Goal: Feedback & Contribution: Leave review/rating

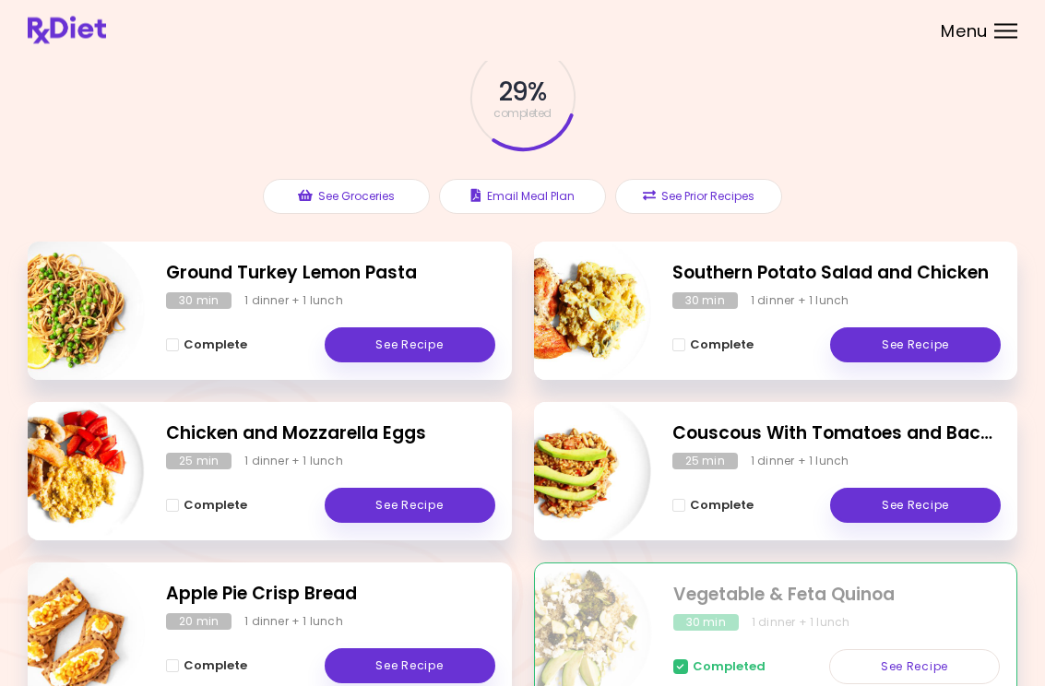
scroll to position [95, 0]
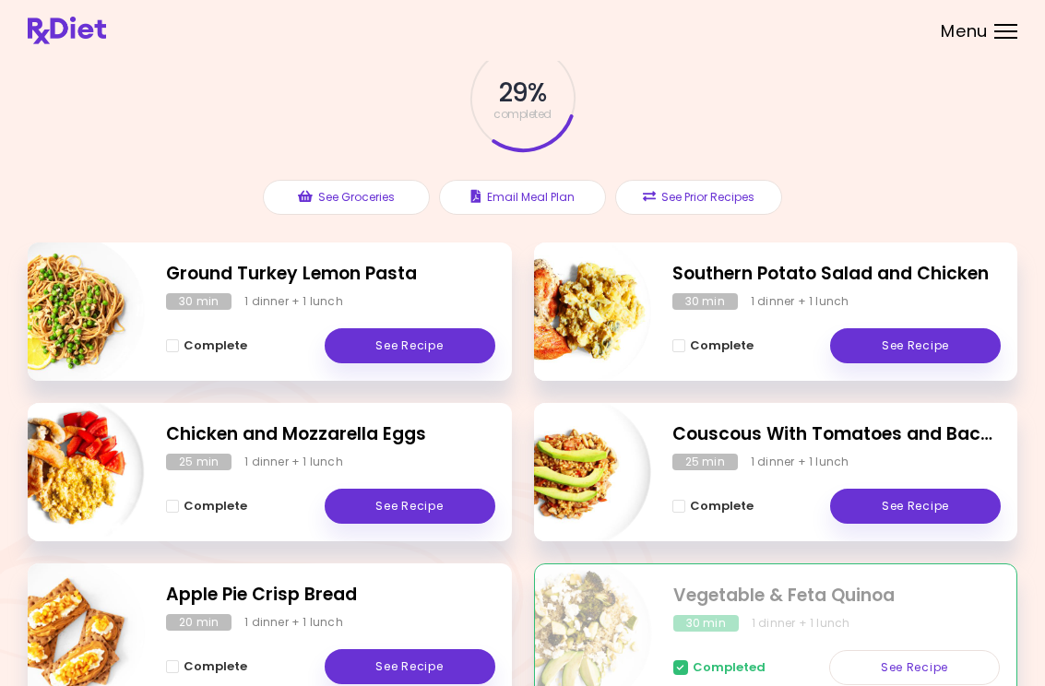
click at [930, 353] on link "See Recipe" at bounding box center [915, 345] width 171 height 35
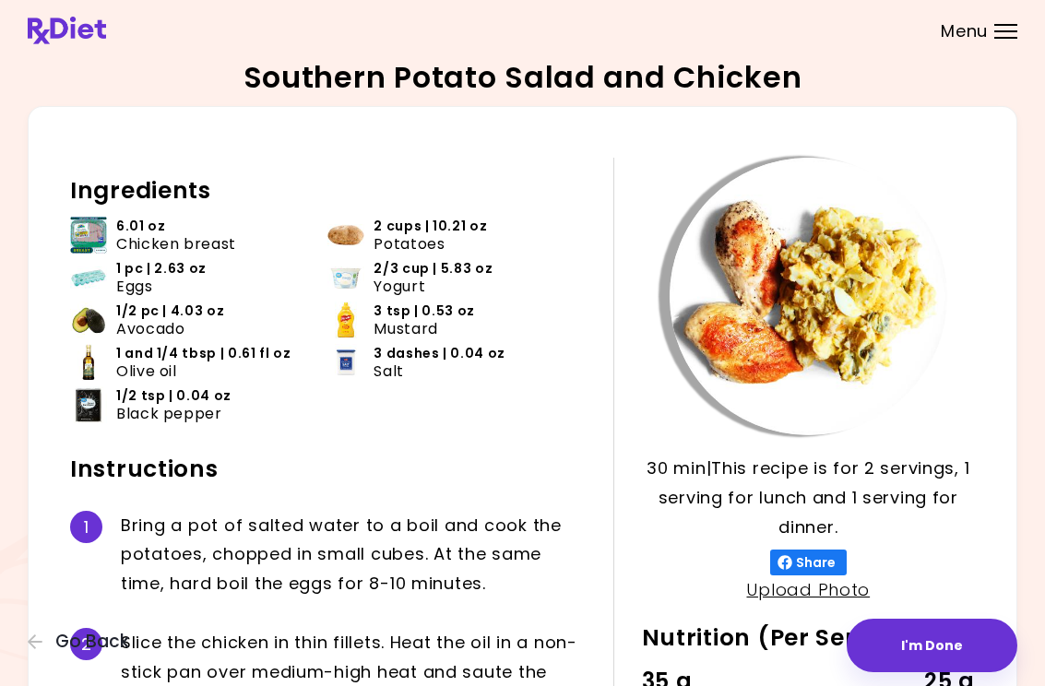
click at [930, 634] on button "I'm Done" at bounding box center [932, 645] width 171 height 53
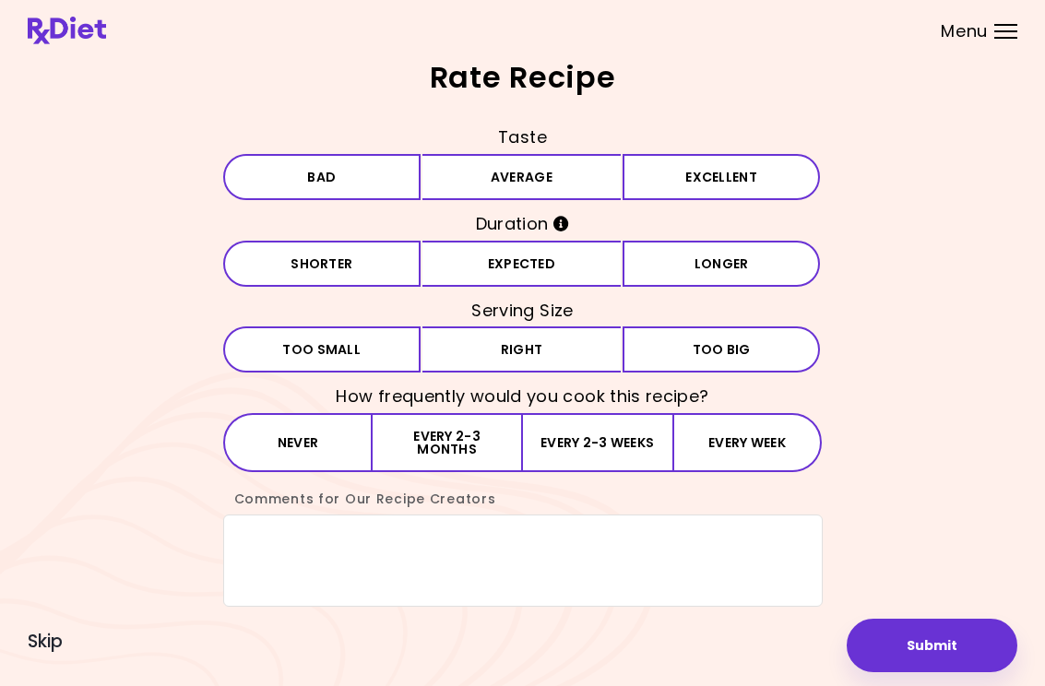
click at [724, 177] on button "Excellent" at bounding box center [721, 177] width 198 height 46
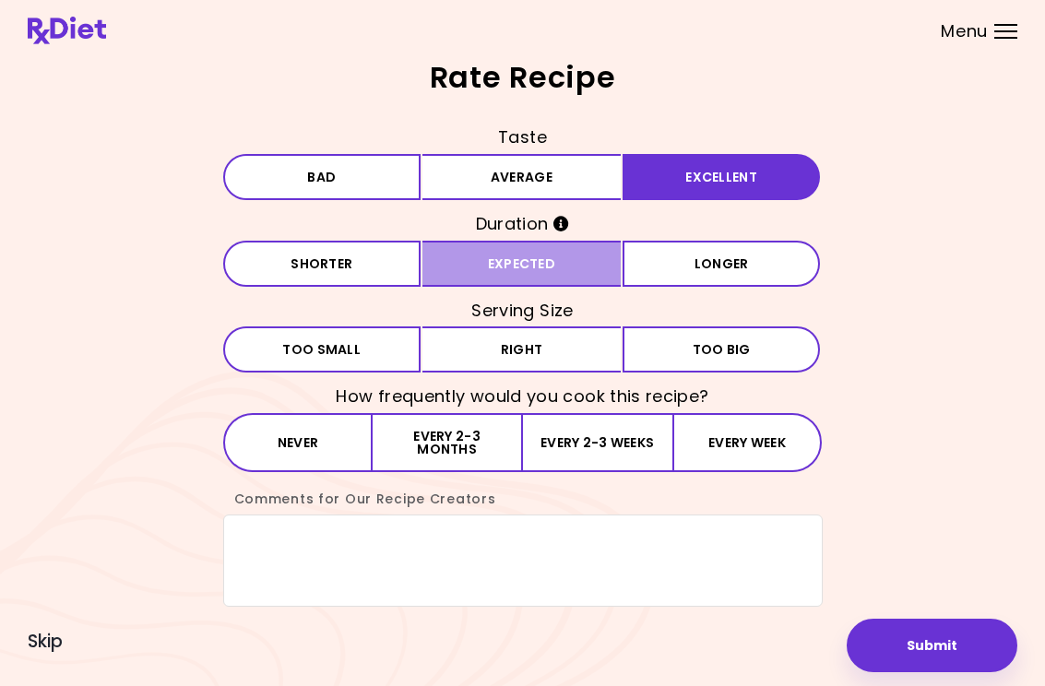
click at [542, 264] on button "Expected" at bounding box center [521, 264] width 198 height 46
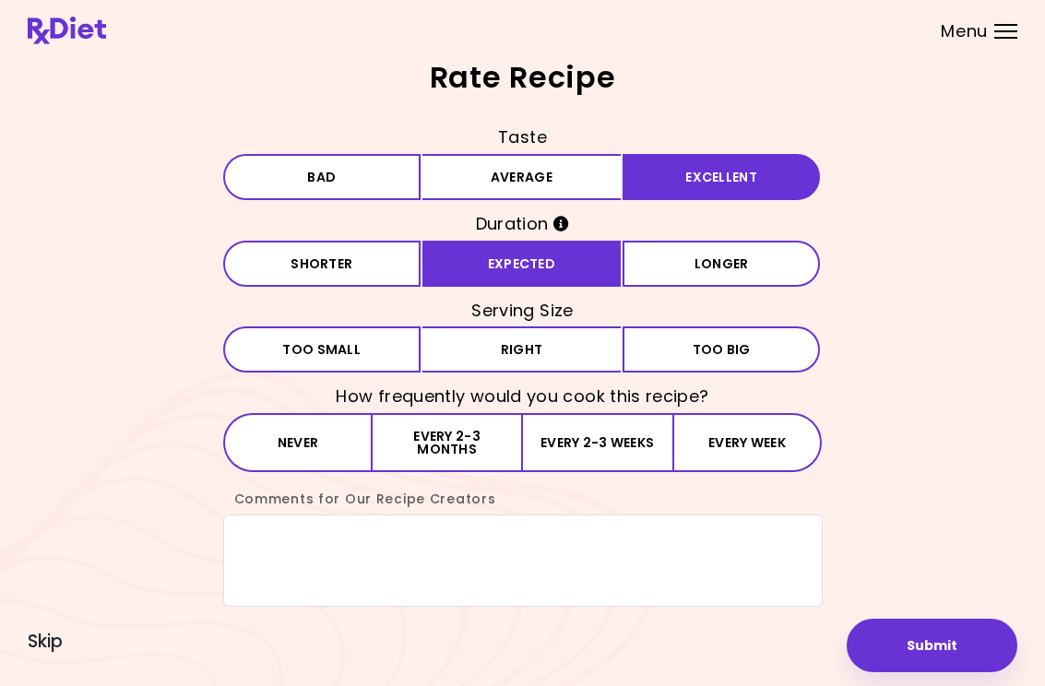
click at [532, 350] on button "Right" at bounding box center [521, 349] width 198 height 46
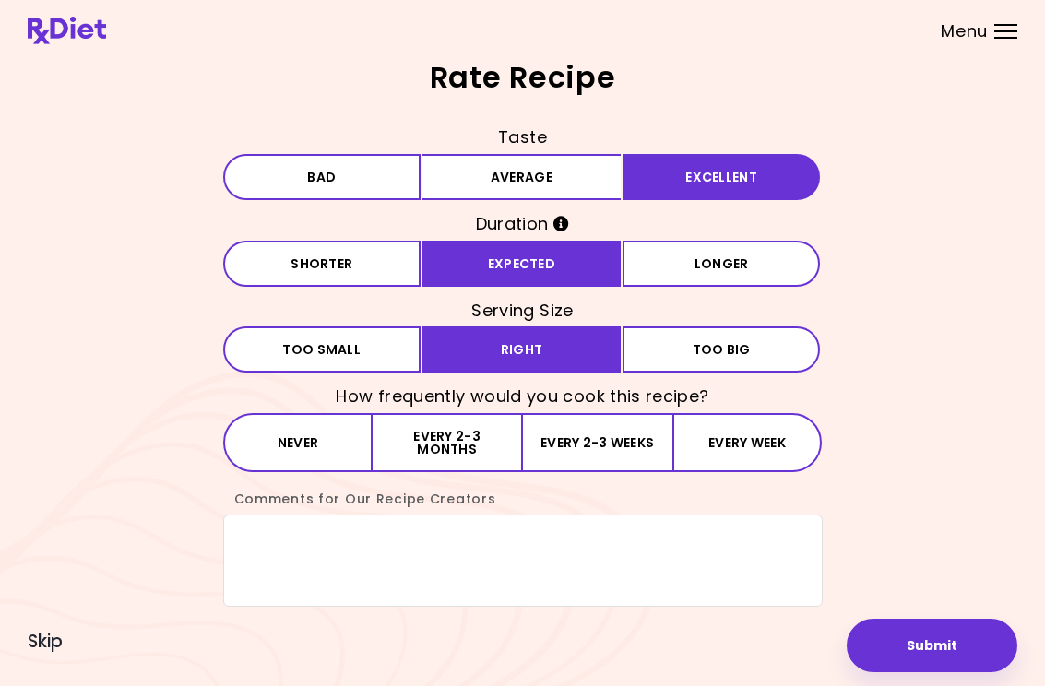
click at [475, 426] on button "Every 2-3 months" at bounding box center [447, 442] width 149 height 59
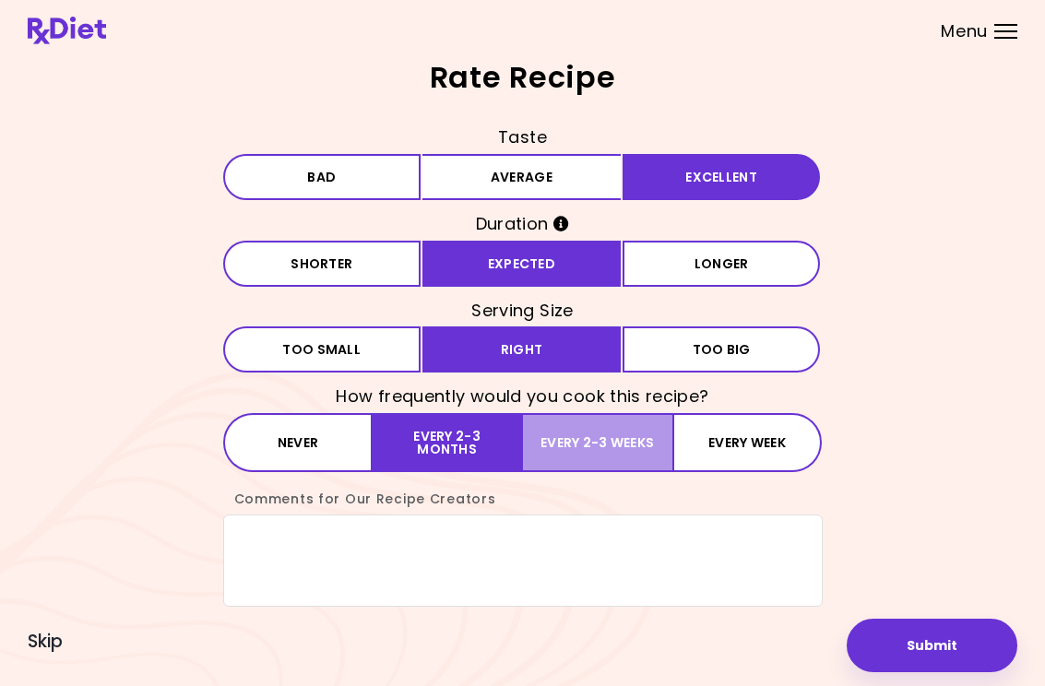
click at [619, 453] on button "Every 2-3 weeks" at bounding box center [597, 442] width 149 height 59
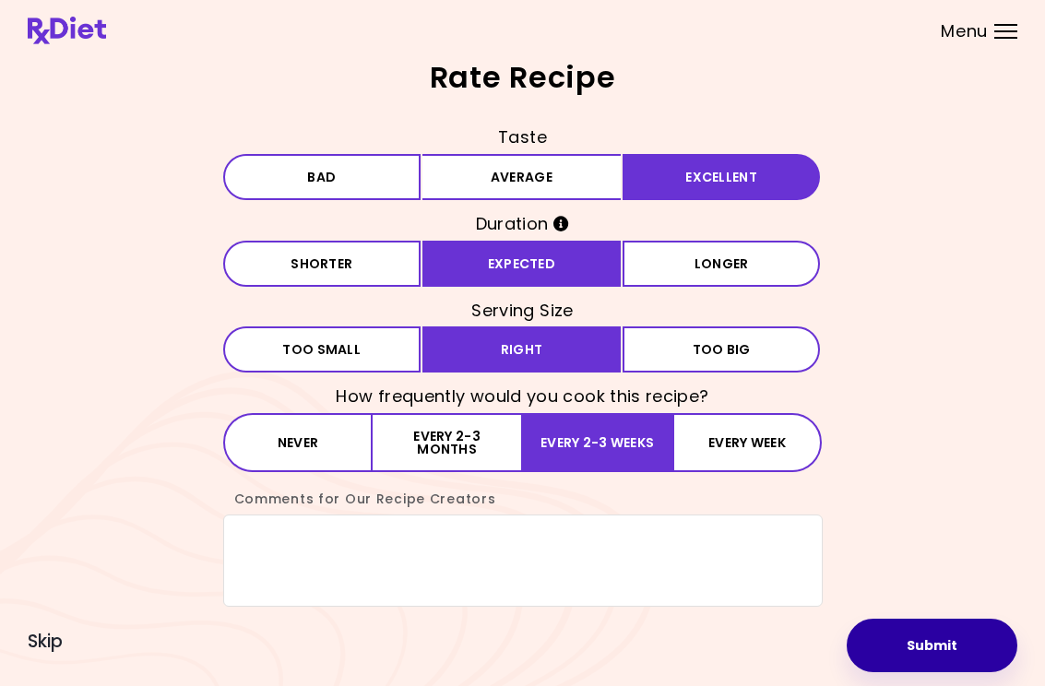
click at [919, 642] on button "Submit" at bounding box center [932, 645] width 171 height 53
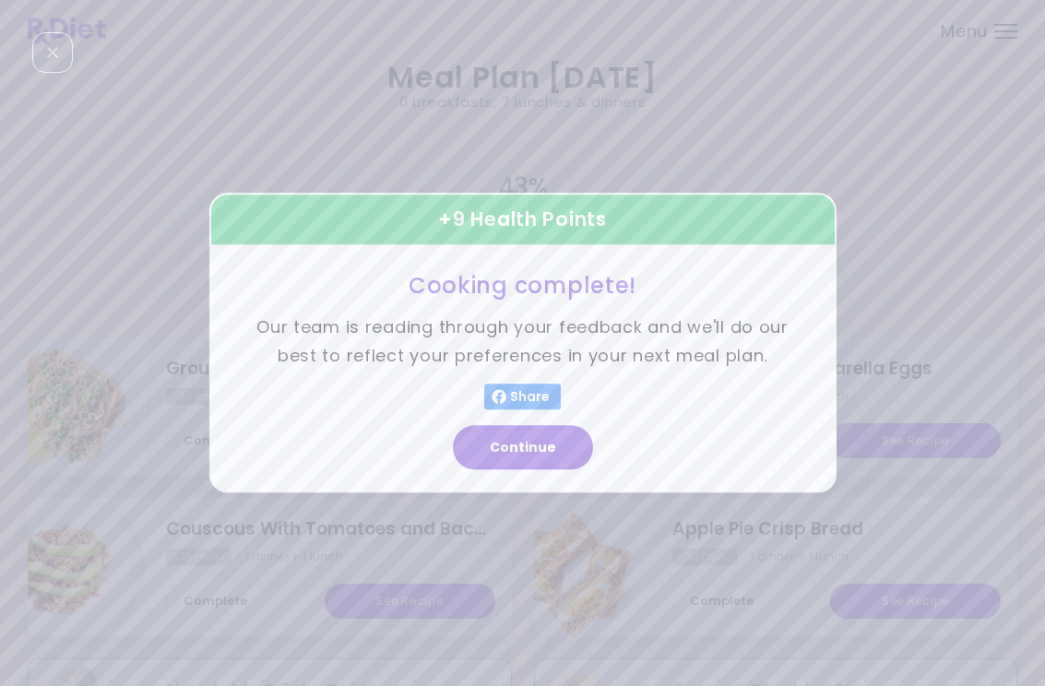
click at [537, 453] on button "Continue" at bounding box center [523, 448] width 140 height 44
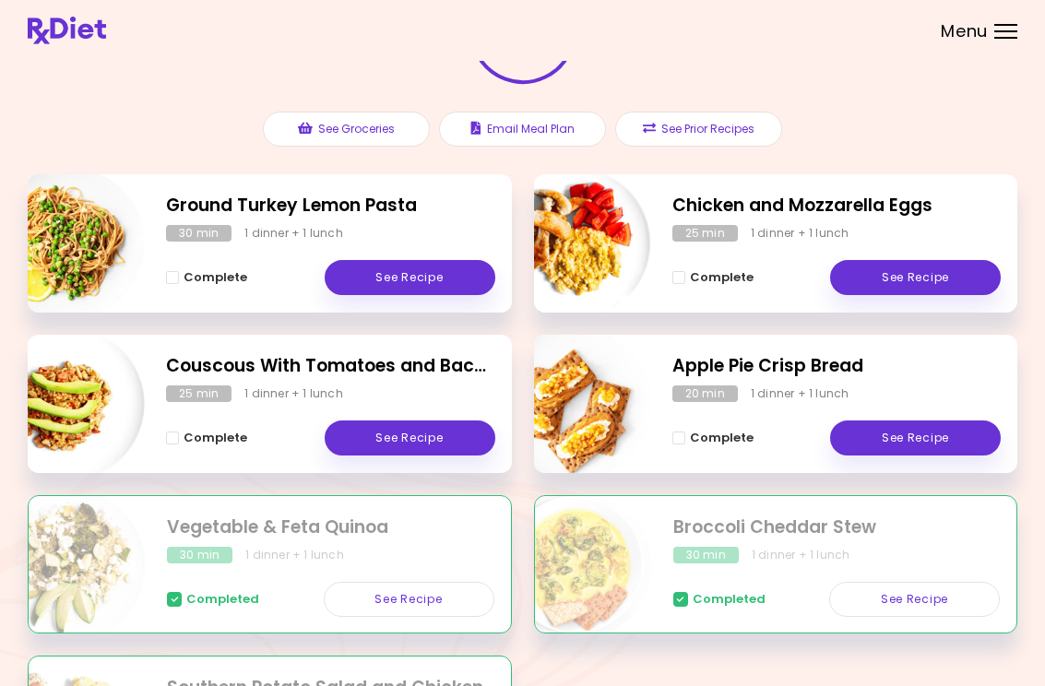
scroll to position [160, 0]
